Goal: Task Accomplishment & Management: Manage account settings

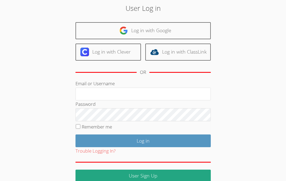
scroll to position [29, 0]
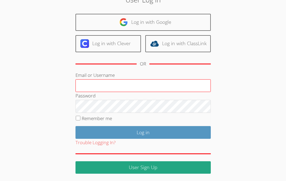
click at [108, 86] on input "Email or Username" at bounding box center [143, 85] width 135 height 13
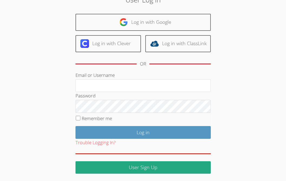
type input "ctutoring778@gmail.com"
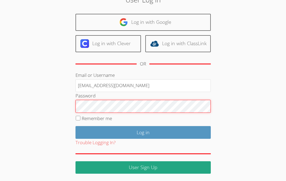
click at [76, 126] on input "Log in" at bounding box center [143, 132] width 135 height 13
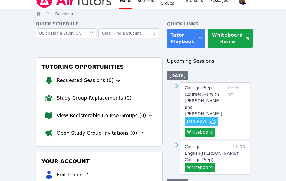
scroll to position [12, 0]
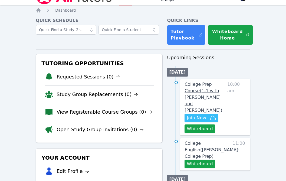
click at [197, 85] on span "College Prep Course ( 1-1 with Corion Currington and Carlos Flores )" at bounding box center [204, 97] width 38 height 31
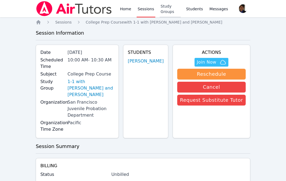
click at [163, 12] on link "Study Groups" at bounding box center [170, 8] width 21 height 17
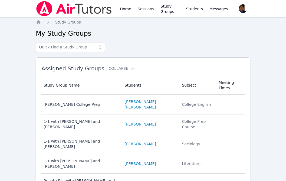
click at [146, 13] on link "Sessions" at bounding box center [146, 8] width 19 height 17
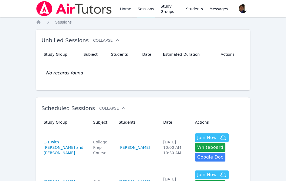
click at [128, 8] on link "Home" at bounding box center [125, 8] width 13 height 17
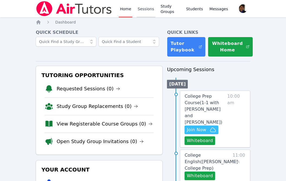
click at [147, 10] on link "Sessions" at bounding box center [146, 8] width 19 height 17
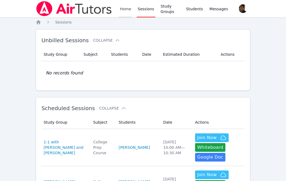
click at [126, 12] on link "Home" at bounding box center [125, 8] width 13 height 17
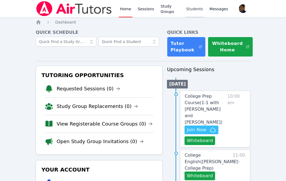
click at [189, 10] on link "Students" at bounding box center [194, 8] width 19 height 17
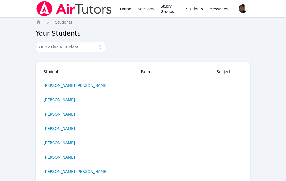
click at [151, 12] on link "Sessions" at bounding box center [146, 8] width 19 height 17
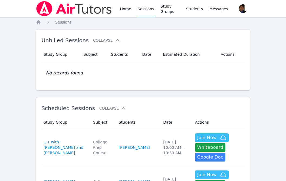
click at [132, 11] on div "Home Sessions Study Groups Students Messages" at bounding box center [174, 8] width 110 height 17
click at [128, 11] on link "Home" at bounding box center [125, 8] width 13 height 17
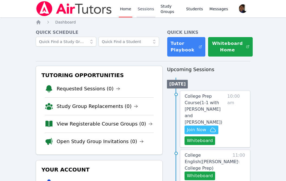
click at [145, 14] on link "Sessions" at bounding box center [146, 8] width 19 height 17
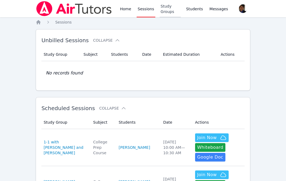
click at [168, 10] on link "Study Groups" at bounding box center [170, 8] width 21 height 17
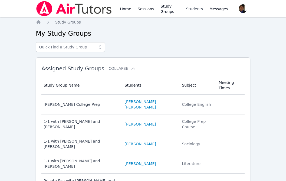
click at [193, 8] on link "Students" at bounding box center [194, 8] width 19 height 17
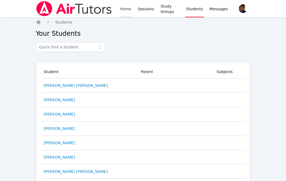
click at [127, 13] on link "Home" at bounding box center [125, 8] width 13 height 17
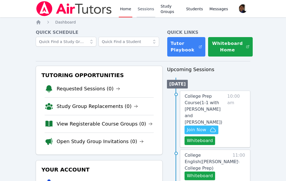
click at [142, 12] on link "Sessions" at bounding box center [146, 8] width 19 height 17
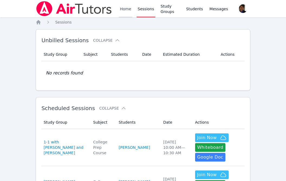
click at [124, 13] on link "Home" at bounding box center [125, 8] width 13 height 17
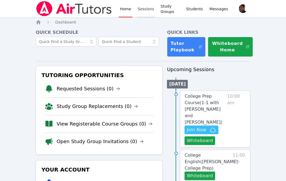
click at [148, 11] on link "Sessions" at bounding box center [146, 8] width 19 height 17
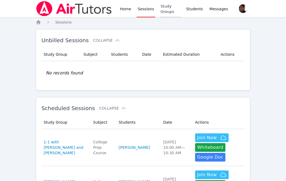
click at [168, 15] on link "Study Groups" at bounding box center [170, 8] width 21 height 17
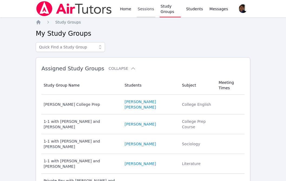
click at [143, 11] on link "Sessions" at bounding box center [146, 8] width 19 height 17
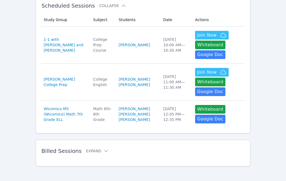
scroll to position [109, 0]
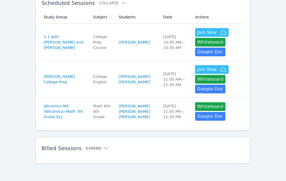
click at [92, 149] on button "Expand" at bounding box center [97, 148] width 23 height 5
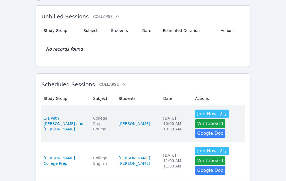
scroll to position [0, 0]
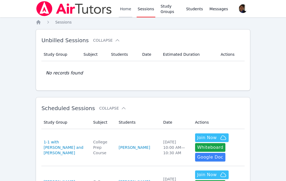
click at [124, 13] on link "Home" at bounding box center [125, 8] width 13 height 17
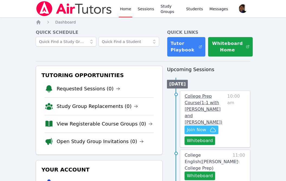
click at [204, 103] on span "College Prep Course ( 1-1 with Corion Currington and Carlos Flores )" at bounding box center [204, 109] width 38 height 31
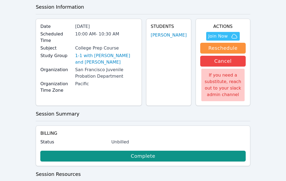
scroll to position [75, 0]
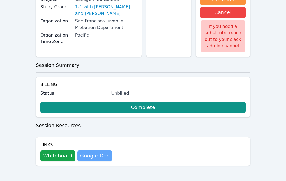
click at [93, 155] on link "Google Doc" at bounding box center [95, 156] width 35 height 11
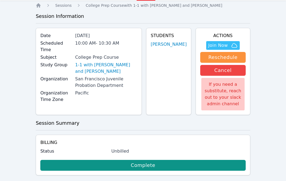
scroll to position [0, 0]
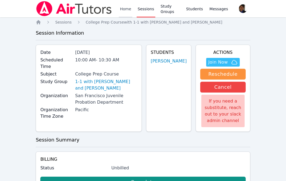
click at [121, 12] on link "Home" at bounding box center [125, 8] width 13 height 17
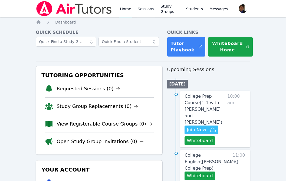
click at [138, 12] on link "Sessions" at bounding box center [146, 8] width 19 height 17
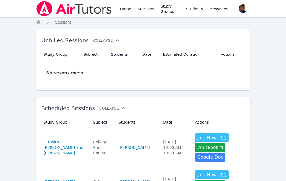
click at [124, 8] on link "Home" at bounding box center [125, 8] width 13 height 17
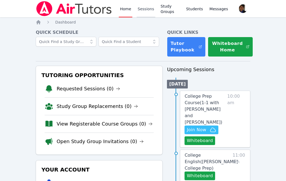
click at [142, 10] on link "Sessions" at bounding box center [146, 8] width 19 height 17
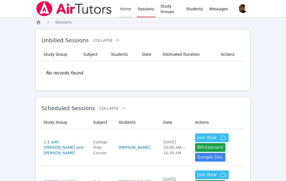
click at [127, 10] on link "Home" at bounding box center [125, 8] width 13 height 17
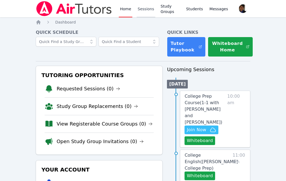
click at [140, 11] on link "Sessions" at bounding box center [146, 8] width 19 height 17
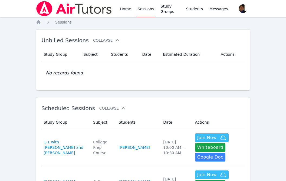
click at [126, 13] on link "Home" at bounding box center [125, 8] width 13 height 17
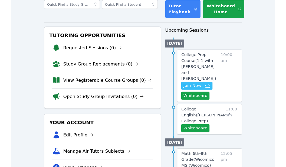
scroll to position [36, 0]
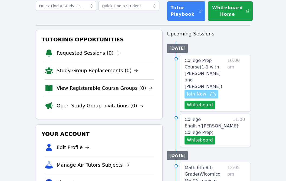
click at [213, 91] on icon "button" at bounding box center [213, 94] width 7 height 7
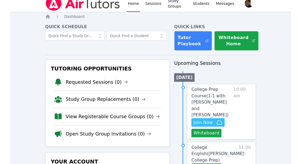
scroll to position [0, 0]
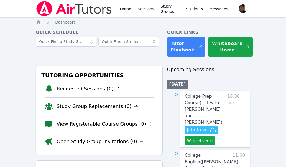
click at [141, 13] on link "Sessions" at bounding box center [146, 8] width 19 height 17
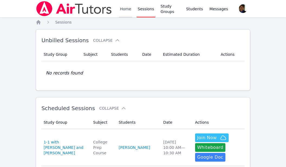
click at [130, 6] on link "Home" at bounding box center [125, 8] width 13 height 17
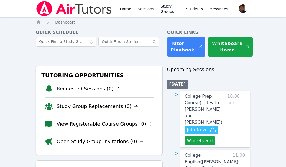
click at [143, 10] on link "Sessions" at bounding box center [146, 8] width 19 height 17
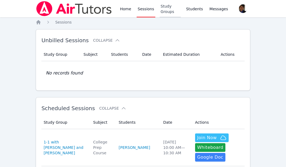
click at [163, 11] on link "Study Groups" at bounding box center [170, 8] width 21 height 17
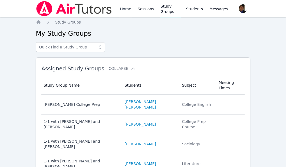
click at [131, 10] on link "Home" at bounding box center [125, 8] width 13 height 17
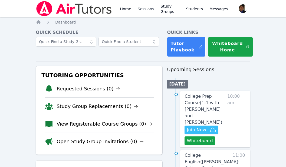
click at [142, 10] on link "Sessions" at bounding box center [146, 8] width 19 height 17
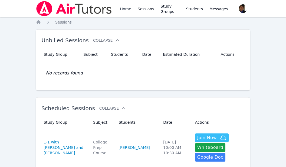
click at [125, 10] on link "Home" at bounding box center [125, 8] width 13 height 17
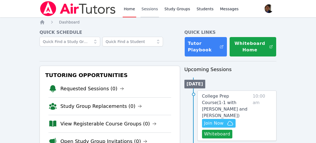
click at [146, 7] on link "Sessions" at bounding box center [150, 8] width 19 height 17
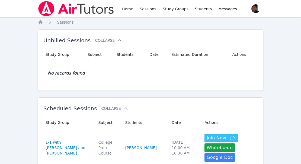
click at [130, 10] on link "Home" at bounding box center [127, 8] width 13 height 17
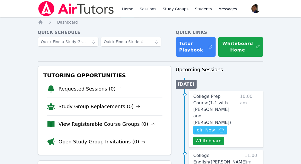
click at [146, 14] on link "Sessions" at bounding box center [147, 8] width 19 height 17
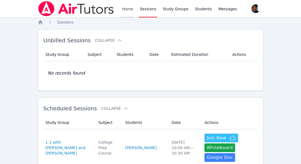
click at [130, 10] on link "Home" at bounding box center [127, 8] width 13 height 17
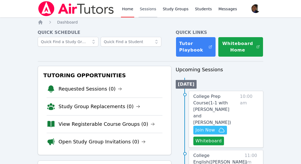
click at [144, 9] on link "Sessions" at bounding box center [147, 8] width 19 height 17
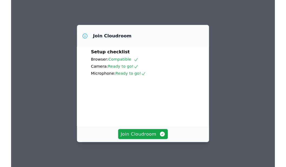
scroll to position [25, 0]
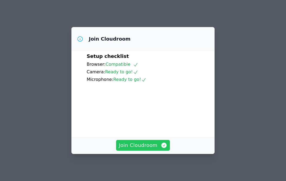
click at [151, 147] on span "Join Cloudroom" at bounding box center [143, 146] width 49 height 8
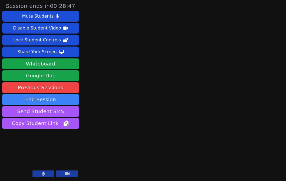
click at [47, 174] on button at bounding box center [44, 174] width 22 height 7
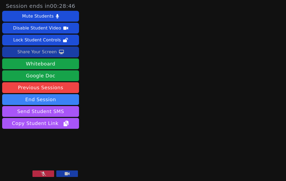
click at [72, 52] on button "Share Your Screen" at bounding box center [40, 52] width 77 height 11
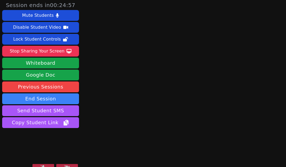
scroll to position [1, 0]
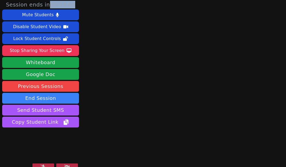
drag, startPoint x: 59, startPoint y: 5, endPoint x: 72, endPoint y: 5, distance: 13.5
click at [72, 5] on time "00:24:50" at bounding box center [62, 4] width 25 height 7
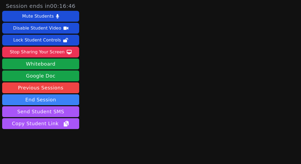
scroll to position [12, 0]
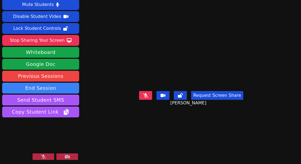
click at [47, 155] on button at bounding box center [44, 156] width 22 height 7
click at [45, 156] on button at bounding box center [44, 156] width 22 height 7
click at [150, 42] on video at bounding box center [190, 59] width 81 height 59
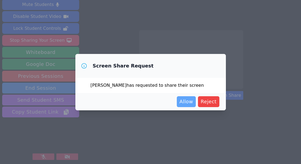
click at [187, 102] on span "Allow" at bounding box center [186, 102] width 14 height 8
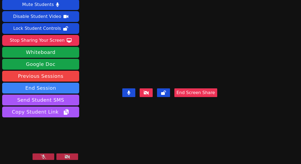
click at [46, 157] on button at bounding box center [44, 156] width 22 height 7
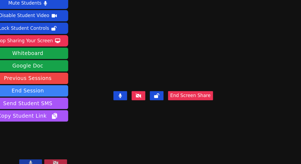
scroll to position [0, 0]
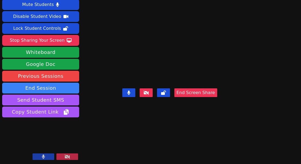
click at [47, 157] on button at bounding box center [44, 156] width 22 height 7
click at [49, 157] on button at bounding box center [44, 156] width 22 height 7
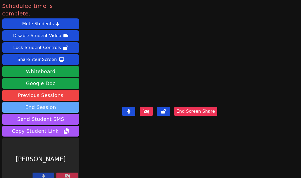
click at [60, 102] on button "End Session" at bounding box center [40, 107] width 77 height 11
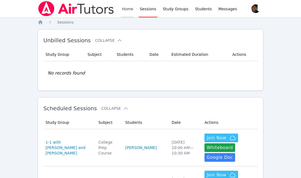
click at [123, 10] on link "Home" at bounding box center [127, 8] width 13 height 17
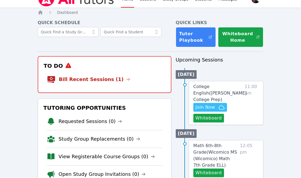
scroll to position [9, 0]
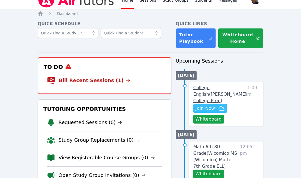
click at [223, 89] on span "College English ( [PERSON_NAME][GEOGRAPHIC_DATA] Prep )" at bounding box center [219, 94] width 53 height 18
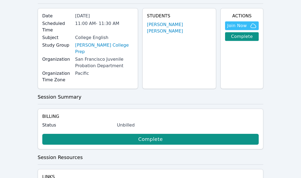
scroll to position [59, 0]
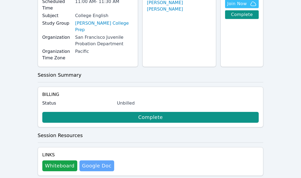
click at [100, 160] on link "Google Doc" at bounding box center [96, 165] width 35 height 11
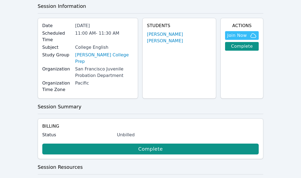
scroll to position [0, 0]
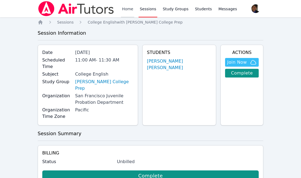
click at [126, 8] on link "Home" at bounding box center [127, 8] width 13 height 17
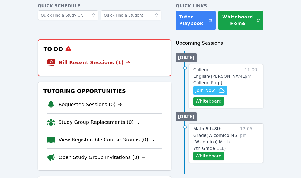
scroll to position [24, 0]
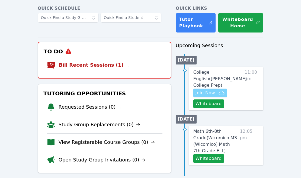
click at [214, 90] on span "Join Now" at bounding box center [205, 93] width 20 height 7
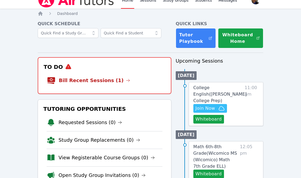
scroll to position [0, 0]
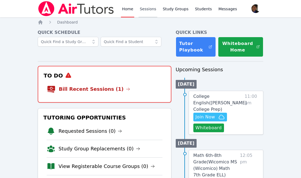
click at [148, 12] on link "Sessions" at bounding box center [147, 8] width 19 height 17
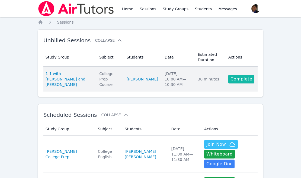
click at [242, 79] on link "Complete" at bounding box center [241, 79] width 26 height 9
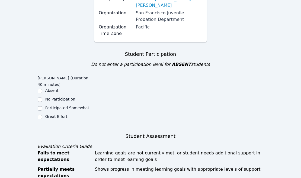
scroll to position [105, 0]
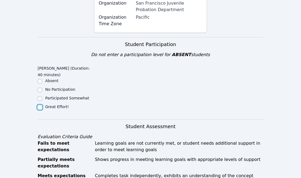
click at [40, 105] on input "Great Effort!" at bounding box center [40, 107] width 4 height 4
checkbox input "true"
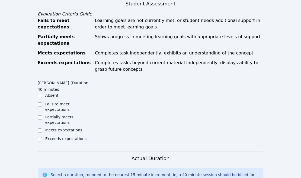
scroll to position [228, 0]
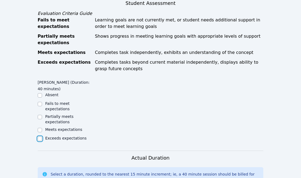
click at [39, 137] on input "Exceeds expectations" at bounding box center [40, 139] width 4 height 4
checkbox input "true"
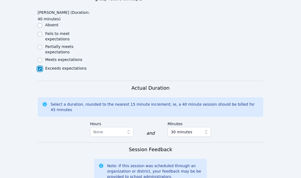
scroll to position [348, 0]
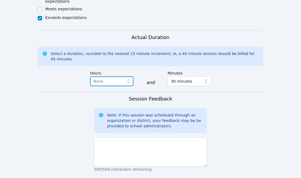
click at [118, 78] on span "None" at bounding box center [107, 81] width 29 height 7
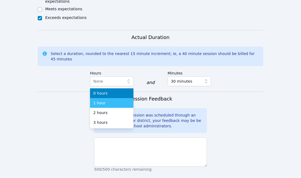
click at [114, 100] on div "1 hour" at bounding box center [111, 102] width 37 height 5
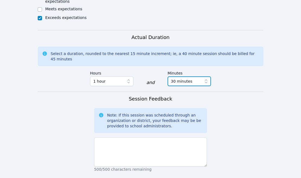
click at [188, 78] on span "30 minutes" at bounding box center [181, 81] width 21 height 7
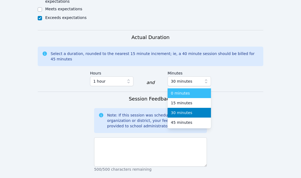
click at [189, 91] on div "0 minutes" at bounding box center [189, 93] width 37 height 5
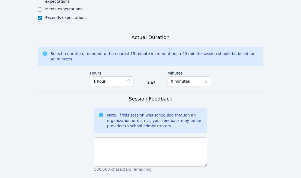
click at [243, 84] on form "Student Participation Do not enter a participation level for ABSENT students Co…" at bounding box center [151, 28] width 226 height 471
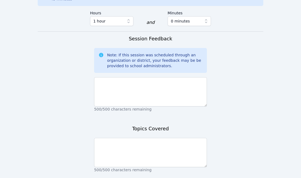
scroll to position [417, 0]
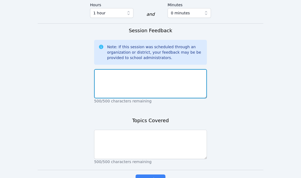
click at [167, 77] on textarea at bounding box center [150, 83] width 113 height 29
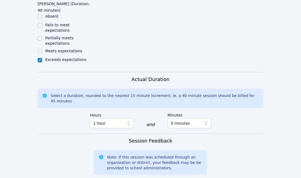
scroll to position [439, 0]
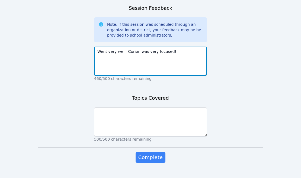
type textarea "Went very well! Corion was very focused!"
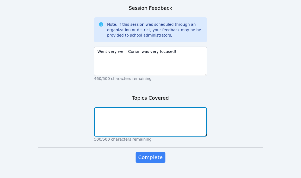
click at [135, 112] on textarea at bounding box center [150, 121] width 113 height 29
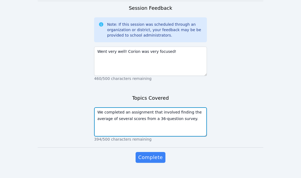
drag, startPoint x: 130, startPoint y: 109, endPoint x: 117, endPoint y: 110, distance: 13.6
click at [117, 110] on textarea "We completed an assignment that involved finding the average of several scores …" at bounding box center [150, 121] width 113 height 29
type textarea "We completed an assignment that involved finding the average of the scores from…"
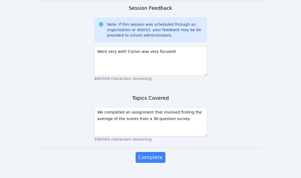
click at [154, 154] on span "Complete" at bounding box center [150, 158] width 24 height 8
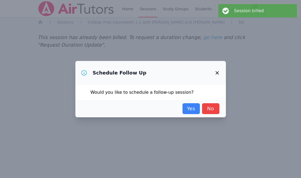
scroll to position [0, 0]
click at [217, 108] on link "No" at bounding box center [210, 108] width 17 height 11
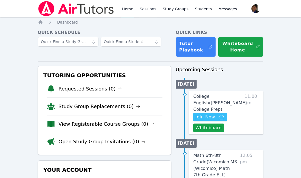
click at [142, 9] on link "Sessions" at bounding box center [147, 8] width 19 height 17
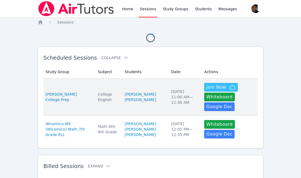
scroll to position [21, 0]
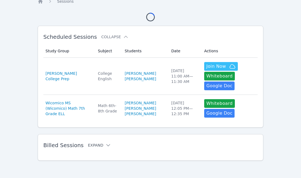
click at [96, 147] on button "Expand" at bounding box center [99, 145] width 23 height 5
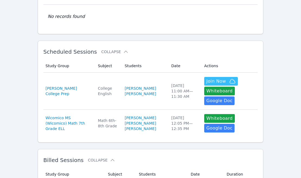
scroll to position [0, 0]
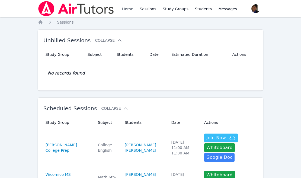
click at [125, 10] on link "Home" at bounding box center [127, 8] width 13 height 17
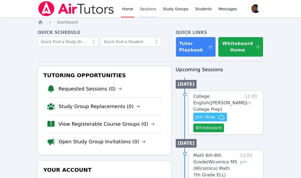
click at [150, 12] on link "Sessions" at bounding box center [147, 8] width 19 height 17
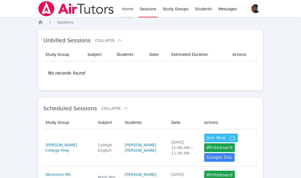
click at [124, 11] on link "Home" at bounding box center [127, 8] width 13 height 17
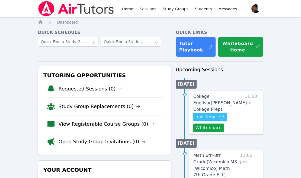
click at [142, 12] on link "Sessions" at bounding box center [147, 8] width 19 height 17
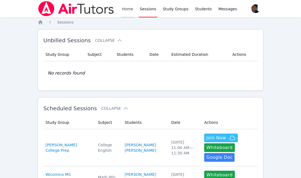
click at [123, 13] on link "Home" at bounding box center [127, 8] width 13 height 17
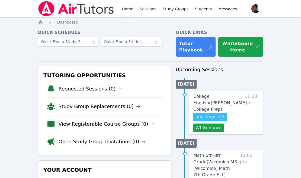
click at [146, 11] on link "Sessions" at bounding box center [147, 8] width 19 height 17
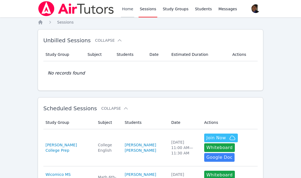
click at [131, 12] on link "Home" at bounding box center [127, 8] width 13 height 17
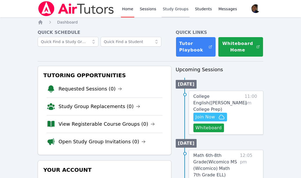
click at [173, 14] on link "Study Groups" at bounding box center [176, 8] width 28 height 17
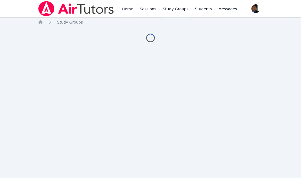
click at [126, 14] on link "Home" at bounding box center [127, 8] width 13 height 17
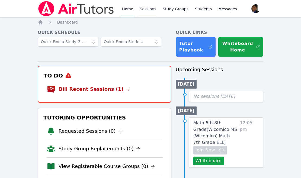
click at [142, 14] on link "Sessions" at bounding box center [147, 8] width 19 height 17
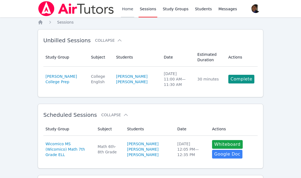
click at [127, 8] on link "Home" at bounding box center [127, 8] width 13 height 17
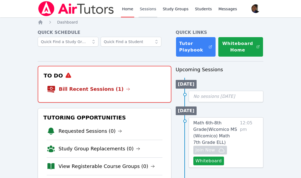
click at [147, 10] on link "Sessions" at bounding box center [147, 8] width 19 height 17
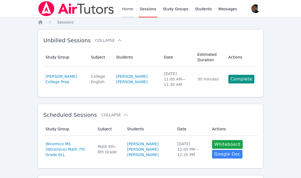
click at [130, 15] on link "Home" at bounding box center [127, 8] width 13 height 17
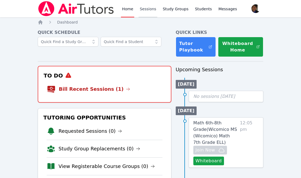
click at [140, 13] on link "Sessions" at bounding box center [147, 8] width 19 height 17
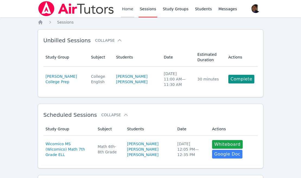
click at [128, 9] on link "Home" at bounding box center [127, 8] width 13 height 17
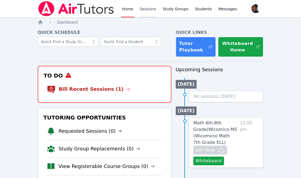
click at [149, 6] on link "Sessions" at bounding box center [147, 8] width 19 height 17
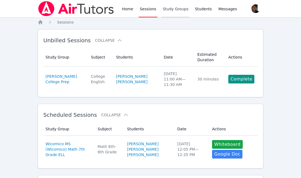
click at [166, 9] on link "Study Groups" at bounding box center [176, 8] width 28 height 17
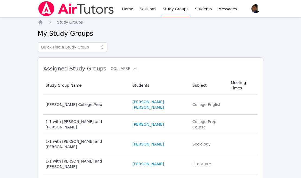
click at [135, 11] on div "Home Sessions Study Groups Students Messages" at bounding box center [179, 8] width 117 height 17
click at [130, 11] on link "Home" at bounding box center [127, 8] width 13 height 17
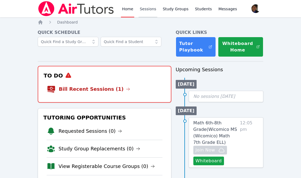
click at [143, 10] on link "Sessions" at bounding box center [147, 8] width 19 height 17
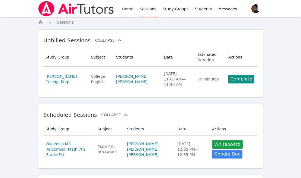
click at [126, 11] on link "Home" at bounding box center [127, 8] width 13 height 17
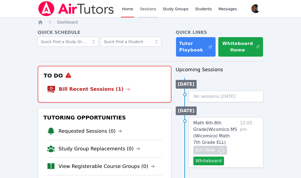
click at [145, 8] on link "Sessions" at bounding box center [147, 8] width 19 height 17
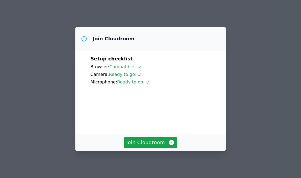
scroll to position [32, 0]
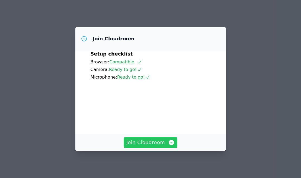
click at [159, 142] on span "Join Cloudroom" at bounding box center [150, 143] width 49 height 8
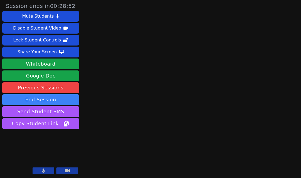
click at [50, 170] on button at bounding box center [44, 170] width 22 height 7
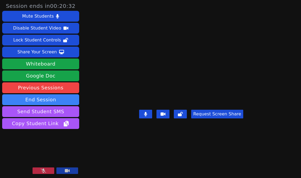
click at [43, 170] on icon at bounding box center [43, 171] width 5 height 4
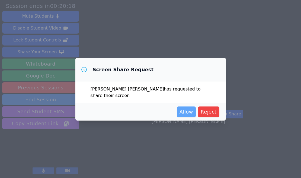
click at [185, 112] on span "Allow" at bounding box center [186, 112] width 14 height 8
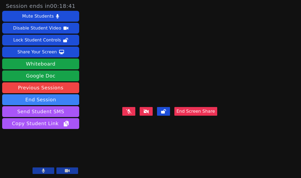
click at [47, 173] on button at bounding box center [44, 170] width 22 height 7
click at [129, 51] on video at bounding box center [169, 77] width 81 height 53
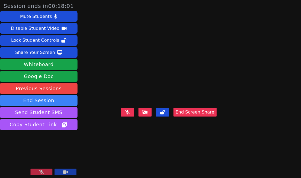
scroll to position [0, 0]
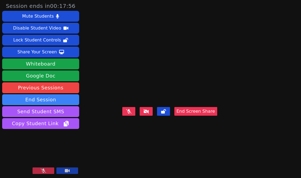
click at [42, 171] on icon at bounding box center [43, 171] width 5 height 4
click at [49, 172] on button at bounding box center [44, 170] width 22 height 7
click at [44, 172] on icon at bounding box center [43, 171] width 3 height 4
click at [38, 171] on button at bounding box center [44, 170] width 22 height 7
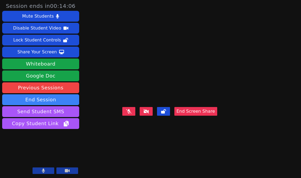
click at [131, 114] on icon at bounding box center [128, 111] width 5 height 4
click at [135, 116] on button at bounding box center [128, 111] width 13 height 9
click at [47, 171] on button at bounding box center [44, 170] width 22 height 7
click at [131, 114] on icon at bounding box center [128, 111] width 5 height 4
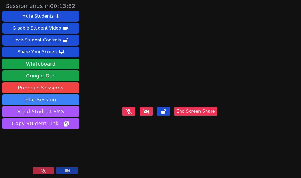
click at [41, 171] on icon at bounding box center [43, 171] width 5 height 4
click at [44, 169] on icon at bounding box center [43, 171] width 3 height 4
click at [47, 170] on button at bounding box center [44, 170] width 22 height 7
click at [46, 172] on button at bounding box center [44, 170] width 22 height 7
click at [46, 171] on button at bounding box center [44, 170] width 22 height 7
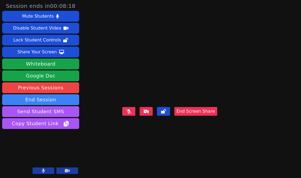
click at [46, 170] on button at bounding box center [44, 170] width 22 height 7
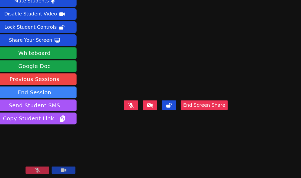
click at [50, 169] on button at bounding box center [44, 170] width 22 height 7
click at [41, 172] on button at bounding box center [44, 170] width 22 height 7
click at [47, 170] on button at bounding box center [44, 170] width 22 height 7
click at [47, 172] on button at bounding box center [44, 170] width 22 height 7
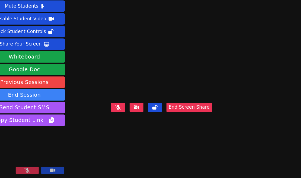
click at [46, 172] on button at bounding box center [44, 170] width 22 height 7
click at [48, 170] on button at bounding box center [44, 170] width 22 height 7
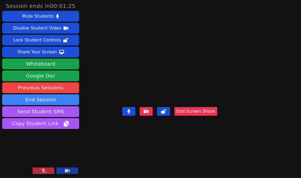
click at [44, 169] on icon at bounding box center [43, 171] width 5 height 4
click at [47, 171] on button at bounding box center [44, 170] width 22 height 7
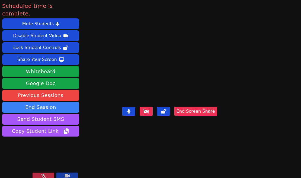
click at [49, 173] on button at bounding box center [44, 176] width 22 height 7
click at [47, 173] on button at bounding box center [44, 176] width 22 height 7
click at [43, 174] on icon at bounding box center [43, 176] width 5 height 4
click at [40, 173] on button at bounding box center [44, 176] width 22 height 7
click at [39, 173] on button at bounding box center [44, 176] width 22 height 7
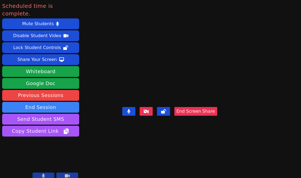
click at [47, 173] on button at bounding box center [44, 176] width 22 height 7
click at [46, 174] on icon at bounding box center [43, 176] width 5 height 4
click at [47, 173] on button at bounding box center [44, 176] width 22 height 7
click at [42, 174] on icon at bounding box center [43, 176] width 5 height 4
click at [42, 174] on icon at bounding box center [43, 176] width 3 height 4
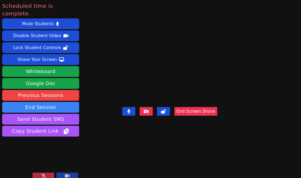
click at [41, 174] on icon at bounding box center [43, 176] width 5 height 4
click at [46, 173] on button at bounding box center [44, 176] width 22 height 7
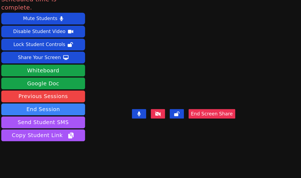
click at [51, 173] on button at bounding box center [44, 176] width 22 height 7
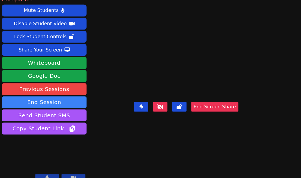
click at [50, 173] on button at bounding box center [44, 176] width 22 height 7
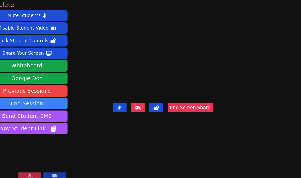
click at [46, 173] on button at bounding box center [44, 176] width 22 height 7
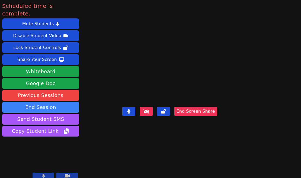
click at [47, 173] on button at bounding box center [44, 176] width 22 height 7
click at [46, 173] on button at bounding box center [44, 176] width 22 height 7
click at [43, 174] on icon at bounding box center [43, 176] width 3 height 4
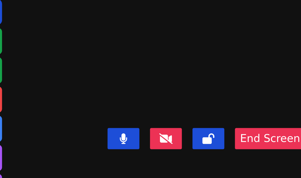
click at [129, 64] on video at bounding box center [169, 77] width 81 height 53
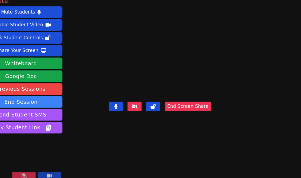
click at [51, 173] on button at bounding box center [44, 176] width 22 height 7
click at [43, 174] on icon at bounding box center [43, 176] width 3 height 4
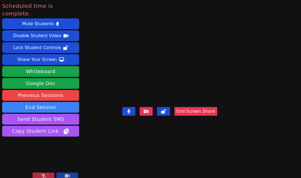
click at [48, 173] on button at bounding box center [44, 176] width 22 height 7
click at [46, 173] on button at bounding box center [44, 176] width 22 height 7
click at [42, 174] on icon at bounding box center [43, 176] width 5 height 4
click at [46, 173] on button at bounding box center [44, 176] width 22 height 7
click at [44, 174] on icon at bounding box center [43, 176] width 5 height 4
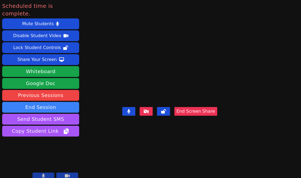
click at [45, 174] on icon at bounding box center [43, 176] width 3 height 4
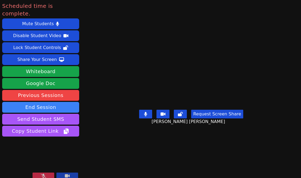
click at [42, 174] on icon at bounding box center [43, 176] width 5 height 4
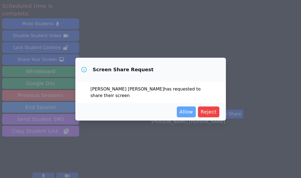
click at [191, 115] on span "Allow" at bounding box center [186, 112] width 14 height 8
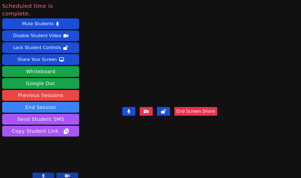
click at [41, 173] on button at bounding box center [44, 176] width 22 height 7
click at [40, 173] on button at bounding box center [44, 176] width 22 height 7
click at [47, 173] on button at bounding box center [44, 176] width 22 height 7
click at [46, 173] on button at bounding box center [44, 176] width 22 height 7
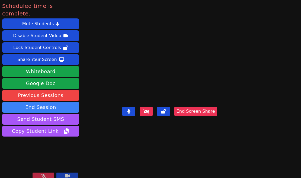
click at [46, 174] on icon at bounding box center [43, 176] width 5 height 4
click at [47, 173] on button at bounding box center [44, 176] width 22 height 7
click at [44, 174] on icon at bounding box center [43, 176] width 5 height 4
click at [44, 174] on icon at bounding box center [43, 176] width 3 height 4
click at [51, 173] on button at bounding box center [44, 176] width 22 height 7
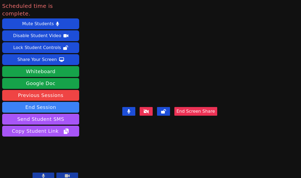
click at [52, 173] on button at bounding box center [44, 176] width 22 height 7
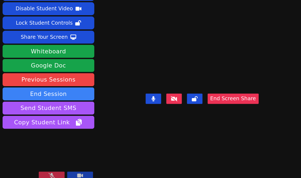
click at [46, 173] on button at bounding box center [44, 176] width 22 height 7
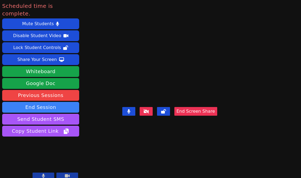
click at [47, 173] on button at bounding box center [44, 176] width 22 height 7
click at [46, 174] on icon at bounding box center [43, 176] width 5 height 4
click at [41, 173] on button at bounding box center [44, 176] width 22 height 7
click at [44, 174] on icon at bounding box center [43, 176] width 5 height 4
click at [49, 173] on button at bounding box center [44, 176] width 22 height 7
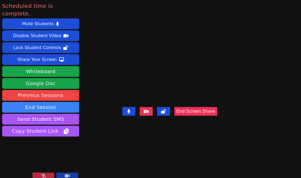
click at [47, 173] on button at bounding box center [44, 176] width 22 height 7
click at [43, 174] on icon at bounding box center [43, 176] width 3 height 4
click at [45, 174] on icon at bounding box center [43, 176] width 5 height 4
click at [45, 173] on button at bounding box center [44, 176] width 22 height 7
click at [46, 174] on icon at bounding box center [43, 176] width 5 height 4
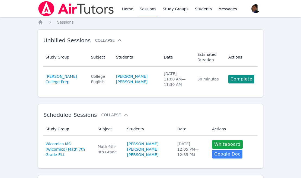
click at [128, 11] on link "Home" at bounding box center [127, 8] width 13 height 17
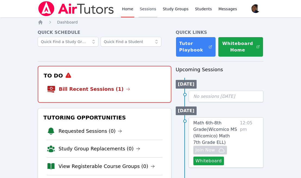
click at [149, 11] on link "Sessions" at bounding box center [147, 8] width 19 height 17
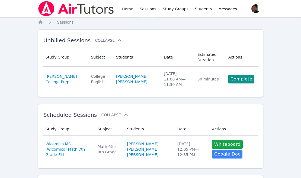
click at [127, 10] on link "Home" at bounding box center [127, 8] width 13 height 17
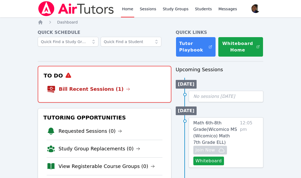
click at [100, 93] on li "Bill Recent Sessions (1)" at bounding box center [104, 88] width 115 height 17
click at [100, 91] on link "Bill Recent Sessions (1)" at bounding box center [94, 89] width 71 height 8
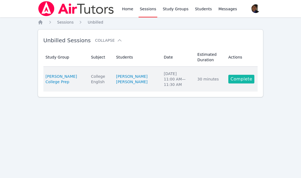
click at [249, 83] on link "Complete" at bounding box center [241, 79] width 26 height 9
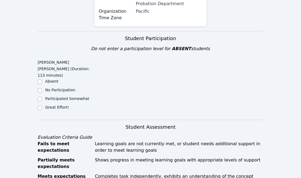
scroll to position [184, 0]
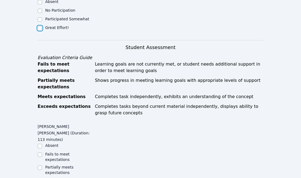
click at [41, 26] on input "Great Effort!" at bounding box center [40, 28] width 4 height 4
checkbox input "true"
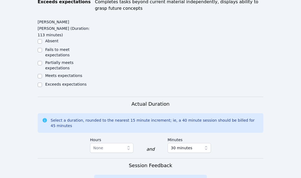
scroll to position [301, 0]
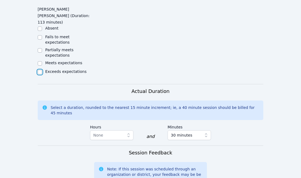
click at [40, 70] on input "Exceeds expectations" at bounding box center [40, 72] width 4 height 4
checkbox input "true"
click at [117, 130] on button "None" at bounding box center [111, 135] width 43 height 10
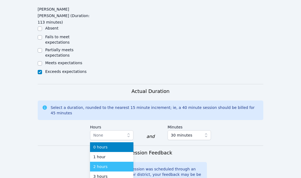
click at [109, 164] on div "2 hours" at bounding box center [111, 166] width 37 height 5
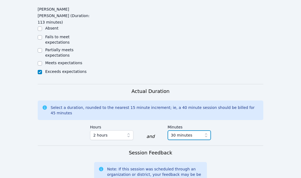
click at [192, 132] on span "30 minutes" at bounding box center [185, 135] width 29 height 7
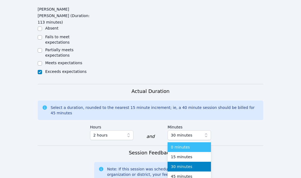
click at [182, 144] on span "0 minutes" at bounding box center [180, 146] width 19 height 5
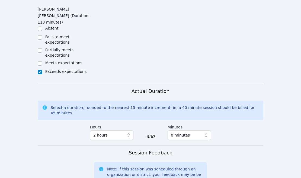
click at [224, 106] on div "Actual Duration Select a duration, rounded to the nearest 15 minute increment; …" at bounding box center [151, 117] width 226 height 58
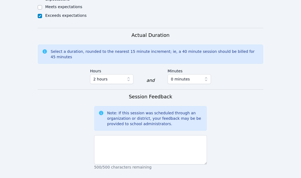
scroll to position [390, 0]
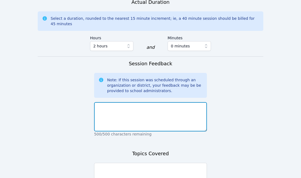
click at [162, 102] on textarea at bounding box center [150, 116] width 113 height 29
drag, startPoint x: 129, startPoint y: 82, endPoint x: 85, endPoint y: 82, distance: 44.2
paste textarea "well! Eblin was very focused. We completed"
drag, startPoint x: 199, startPoint y: 86, endPoint x: 168, endPoint y: 85, distance: 30.6
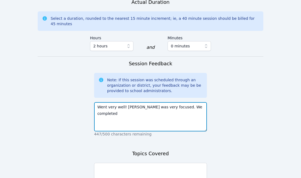
click at [168, 102] on textarea "Went very well! Eblin was very focused. We completed" at bounding box center [150, 116] width 113 height 29
type textarea "Went very well! Eblin was very focused."
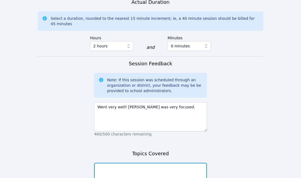
click at [135, 163] on textarea at bounding box center [150, 177] width 113 height 29
paste textarea "We completed"
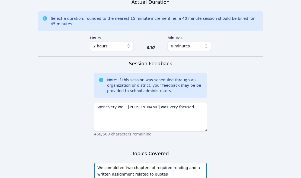
click at [150, 163] on textarea "We completed two chapters of required reading and a written assignment related …" at bounding box center [150, 177] width 113 height 29
click at [182, 163] on textarea "We completed two chapters of required reading and a written assignment related …" at bounding box center [150, 177] width 113 height 29
type textarea "We completed two chapters of required reading and a written assignment related …"
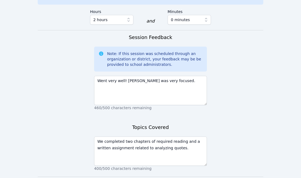
scroll to position [419, 0]
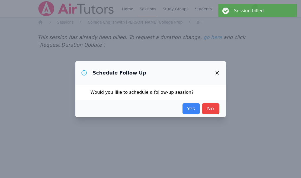
scroll to position [0, 0]
click at [191, 103] on div "Yes No" at bounding box center [150, 108] width 150 height 17
click at [190, 111] on link "Yes" at bounding box center [190, 108] width 17 height 11
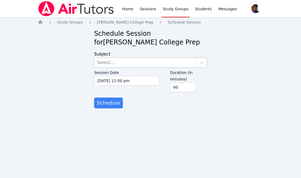
click at [118, 60] on div "Select..." at bounding box center [145, 63] width 102 height 10
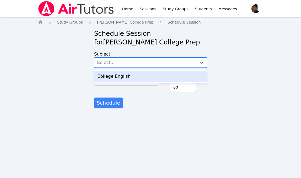
click at [119, 76] on div "College English" at bounding box center [150, 76] width 113 height 11
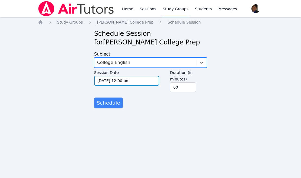
click at [114, 80] on input "10/10/2025 12:00 pm" at bounding box center [126, 81] width 65 height 10
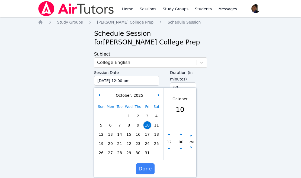
click at [110, 134] on span "13" at bounding box center [110, 135] width 8 height 8
click at [170, 148] on button "button" at bounding box center [168, 149] width 5 height 5
type input "10/13/2025 11:00 am"
type input "11"
click at [170, 148] on button "button" at bounding box center [168, 149] width 5 height 5
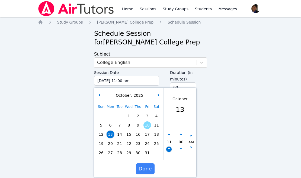
type input "10/13/2025 10:00 am"
type input "10"
click at [180, 134] on icon "button" at bounding box center [180, 135] width 2 height 2
type input "10/13/2025 10:05 am"
type input "05"
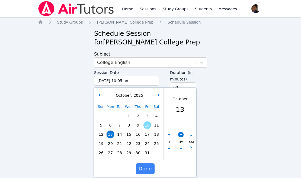
click at [180, 134] on icon "button" at bounding box center [180, 135] width 2 height 2
type input "10/13/2025 10:10 am"
type input "10"
click at [180, 134] on icon "button" at bounding box center [180, 135] width 2 height 2
type input "10/13/2025 10:15 am"
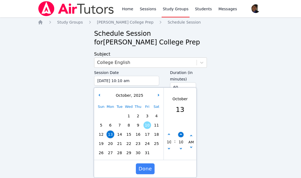
type input "15"
click at [180, 134] on icon "button" at bounding box center [180, 135] width 2 height 2
type input "10/13/2025 10:20 am"
type input "20"
click at [180, 134] on icon "button" at bounding box center [180, 135] width 2 height 2
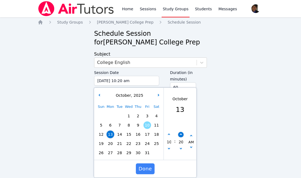
type input "10/13/2025 10:25 am"
type input "25"
click at [180, 134] on icon "button" at bounding box center [180, 135] width 2 height 2
type input "10/13/2025 10:30 am"
type input "30"
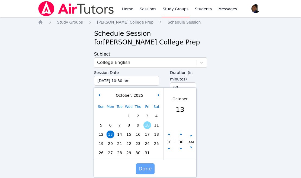
click at [149, 169] on span "Done" at bounding box center [144, 169] width 13 height 8
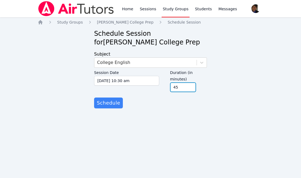
click at [191, 89] on input "45" at bounding box center [183, 87] width 26 height 10
click at [191, 89] on input "30" at bounding box center [183, 87] width 26 height 10
click at [191, 89] on input "15" at bounding box center [183, 87] width 26 height 10
click at [190, 85] on input "30" at bounding box center [183, 87] width 26 height 10
click at [176, 105] on form "Subject College English Session Date 10/13/2025 10:30 am 10/13/2025 10:30 am Du…" at bounding box center [150, 79] width 113 height 57
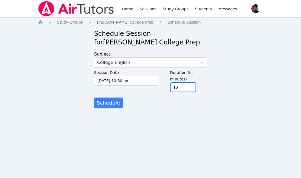
type input "15"
click at [191, 89] on input "15" at bounding box center [183, 87] width 26 height 10
click at [183, 101] on form "Subject College English Session Date 10/13/2025 10:30 am 10/13/2025 10:30 am Du…" at bounding box center [150, 79] width 113 height 57
click at [109, 105] on span "Schedule" at bounding box center [108, 103] width 23 height 8
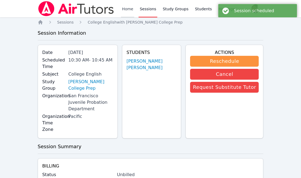
click at [125, 11] on link "Home" at bounding box center [127, 8] width 13 height 17
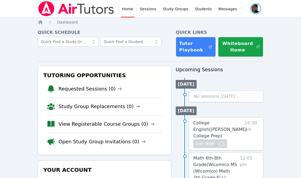
click at [254, 10] on span "button" at bounding box center [256, 9] width 12 height 12
click at [232, 31] on button "Logout" at bounding box center [234, 31] width 52 height 10
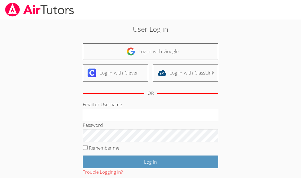
click at [268, 62] on body "User Log in Log in with Google Log in with Clever Log in with ClassLink OR Emai…" at bounding box center [150, 89] width 301 height 178
